Goal: Information Seeking & Learning: Learn about a topic

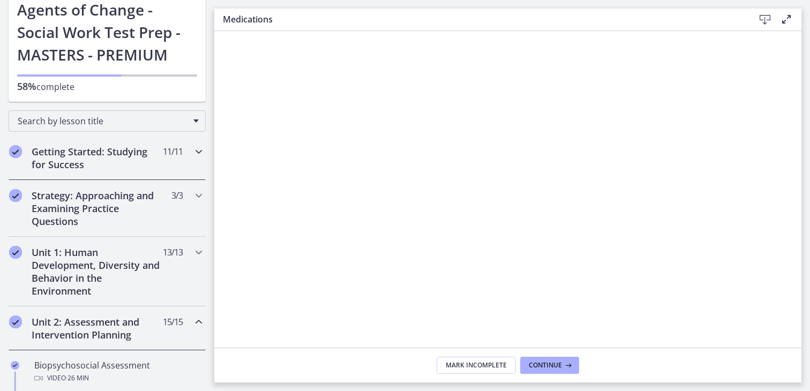
scroll to position [69, 0]
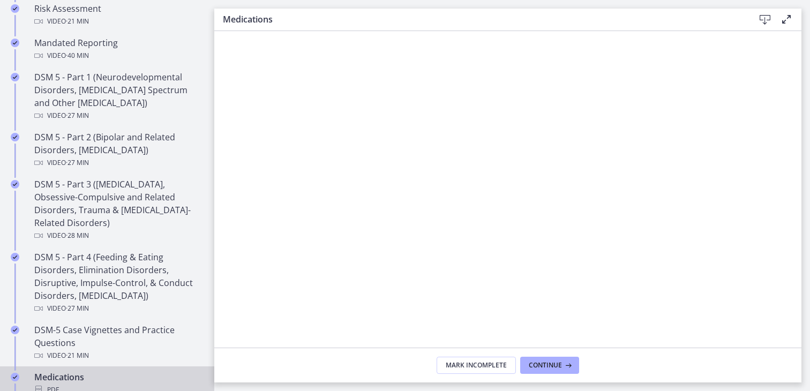
scroll to position [629, 0]
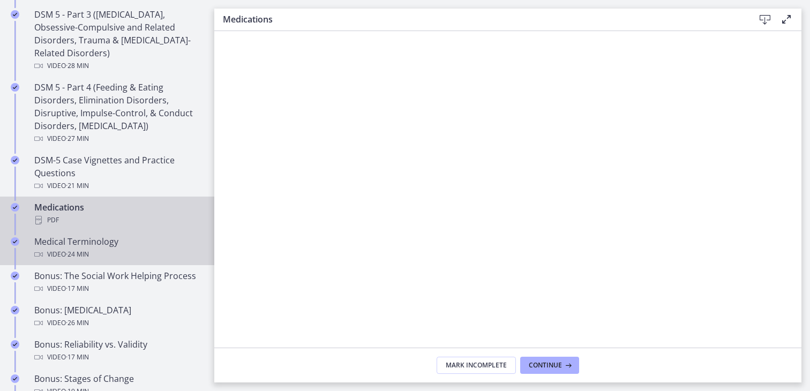
click at [133, 249] on div "Video · 24 min" at bounding box center [117, 254] width 167 height 13
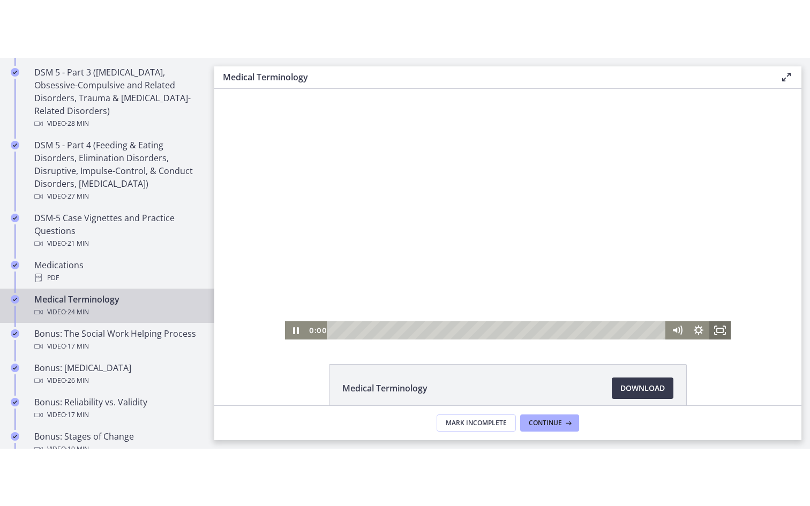
click at [716, 326] on icon "Fullscreen" at bounding box center [719, 330] width 21 height 18
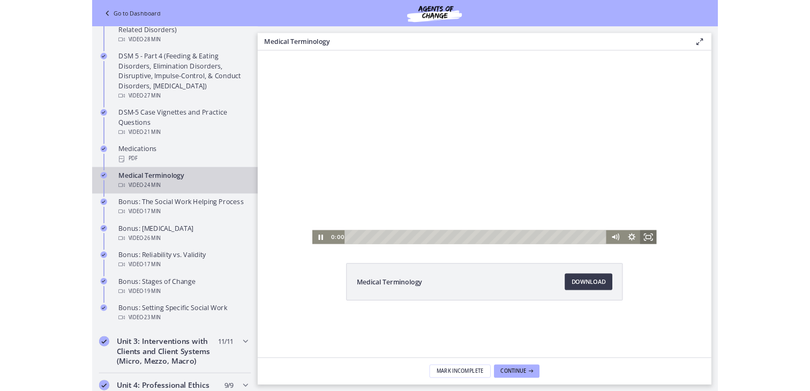
scroll to position [580, 0]
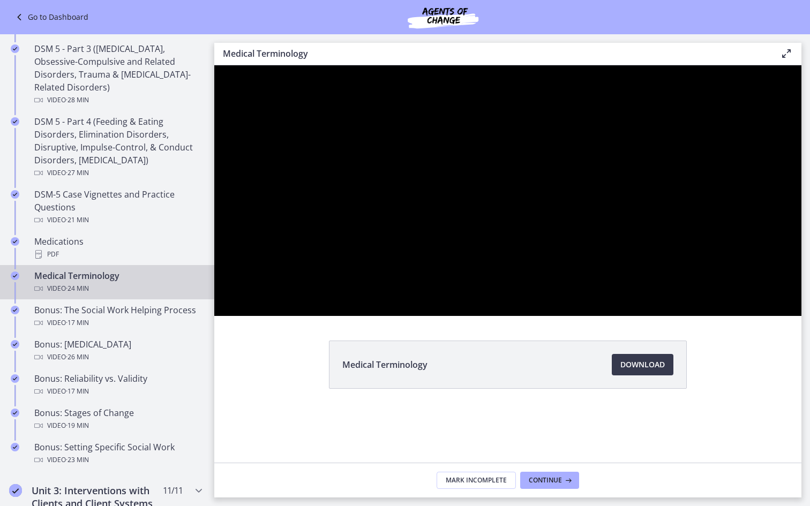
click at [801, 316] on div at bounding box center [507, 190] width 587 height 251
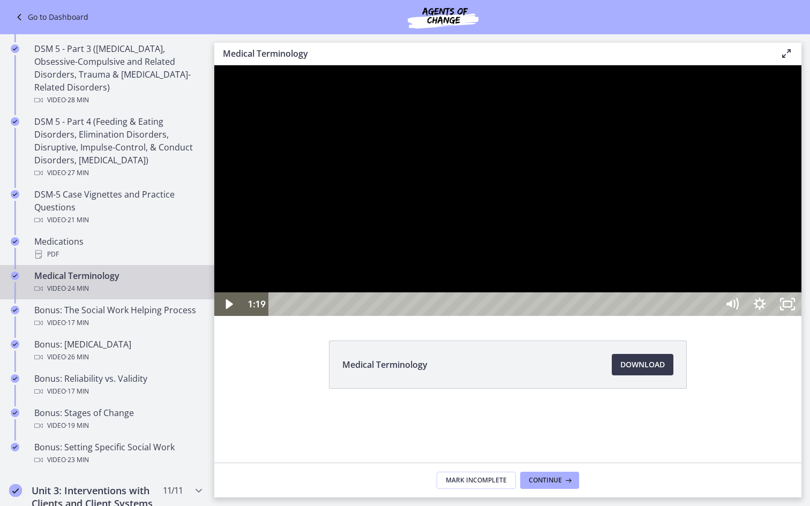
click at [801, 316] on div at bounding box center [507, 190] width 587 height 251
click at [774, 316] on icon "Show settings menu" at bounding box center [760, 305] width 28 height 24
click at [774, 316] on icon "Hide settings menu" at bounding box center [760, 305] width 28 height 24
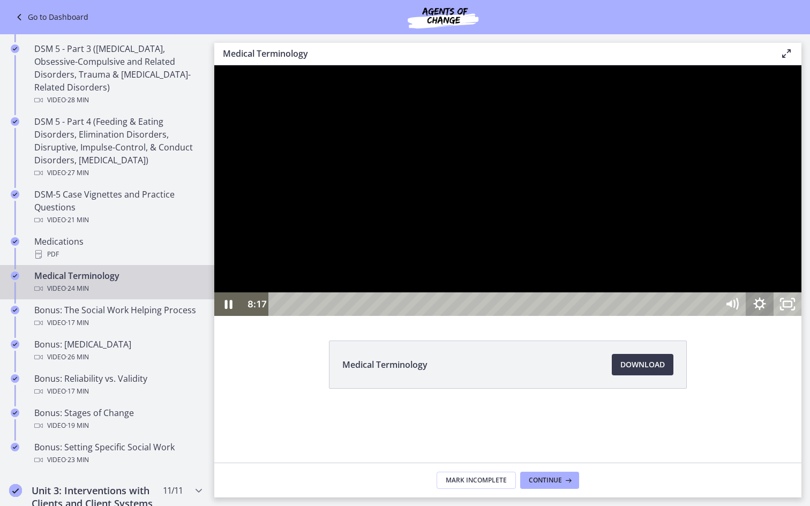
click at [766, 310] on icon "Show settings menu" at bounding box center [759, 304] width 12 height 12
click at [794, 269] on span "1.25x" at bounding box center [770, 257] width 49 height 24
click at [801, 222] on label "1.5x" at bounding box center [745, 210] width 111 height 25
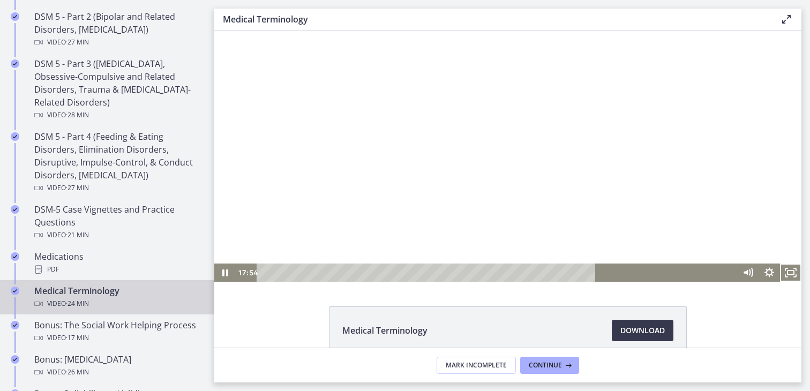
scroll to position [629, 0]
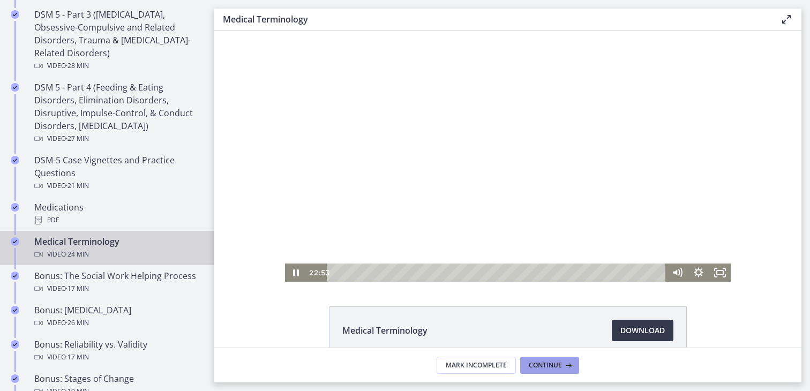
click at [545, 368] on span "Continue" at bounding box center [545, 365] width 33 height 9
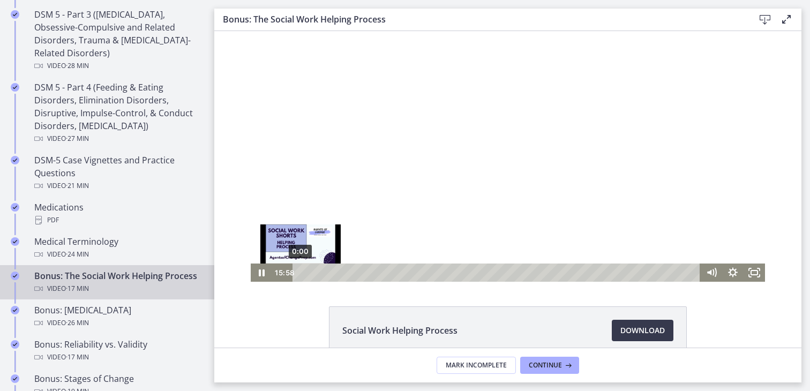
click at [301, 275] on div "0:00" at bounding box center [498, 273] width 395 height 18
click at [319, 193] on div at bounding box center [508, 156] width 514 height 251
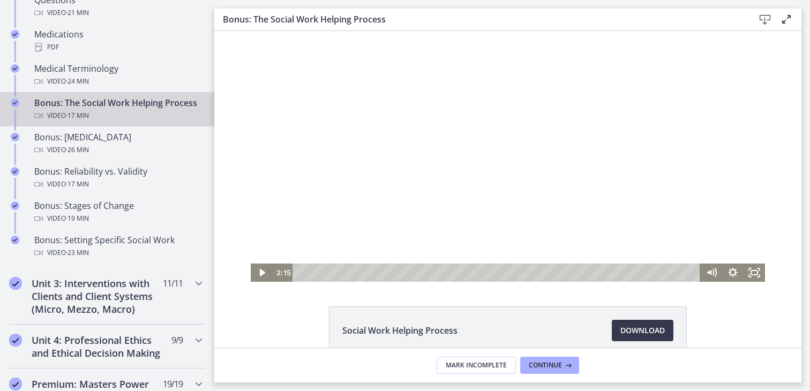
scroll to position [803, 0]
click at [152, 289] on h2 "Unit 3: Interventions with Clients and Client Systems (Micro, Mezzo, Macro)" at bounding box center [97, 295] width 131 height 39
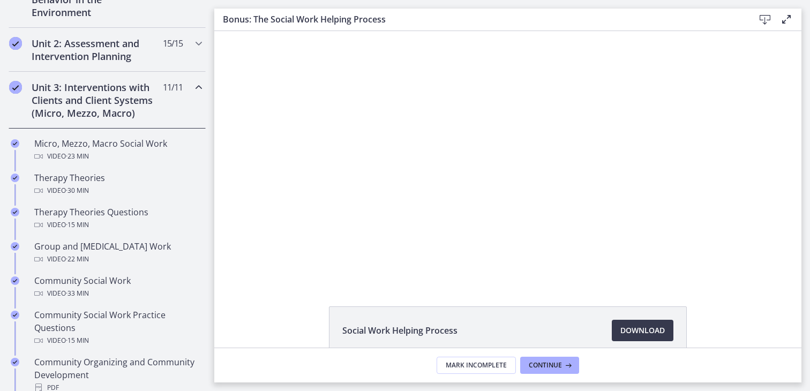
scroll to position [352, 0]
